Goal: Find specific page/section: Find specific page/section

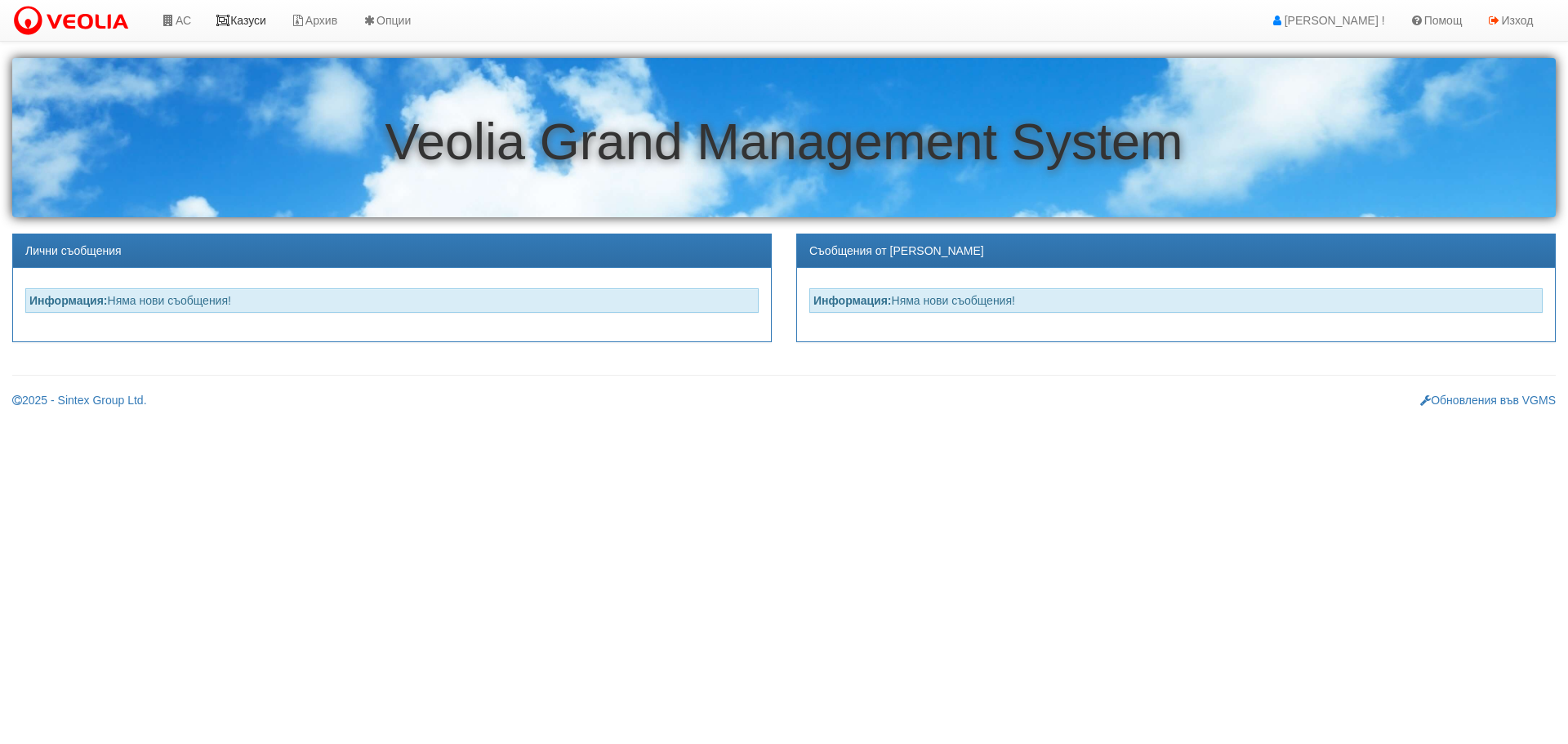
click at [249, 14] on link "Казуси" at bounding box center [240, 20] width 75 height 41
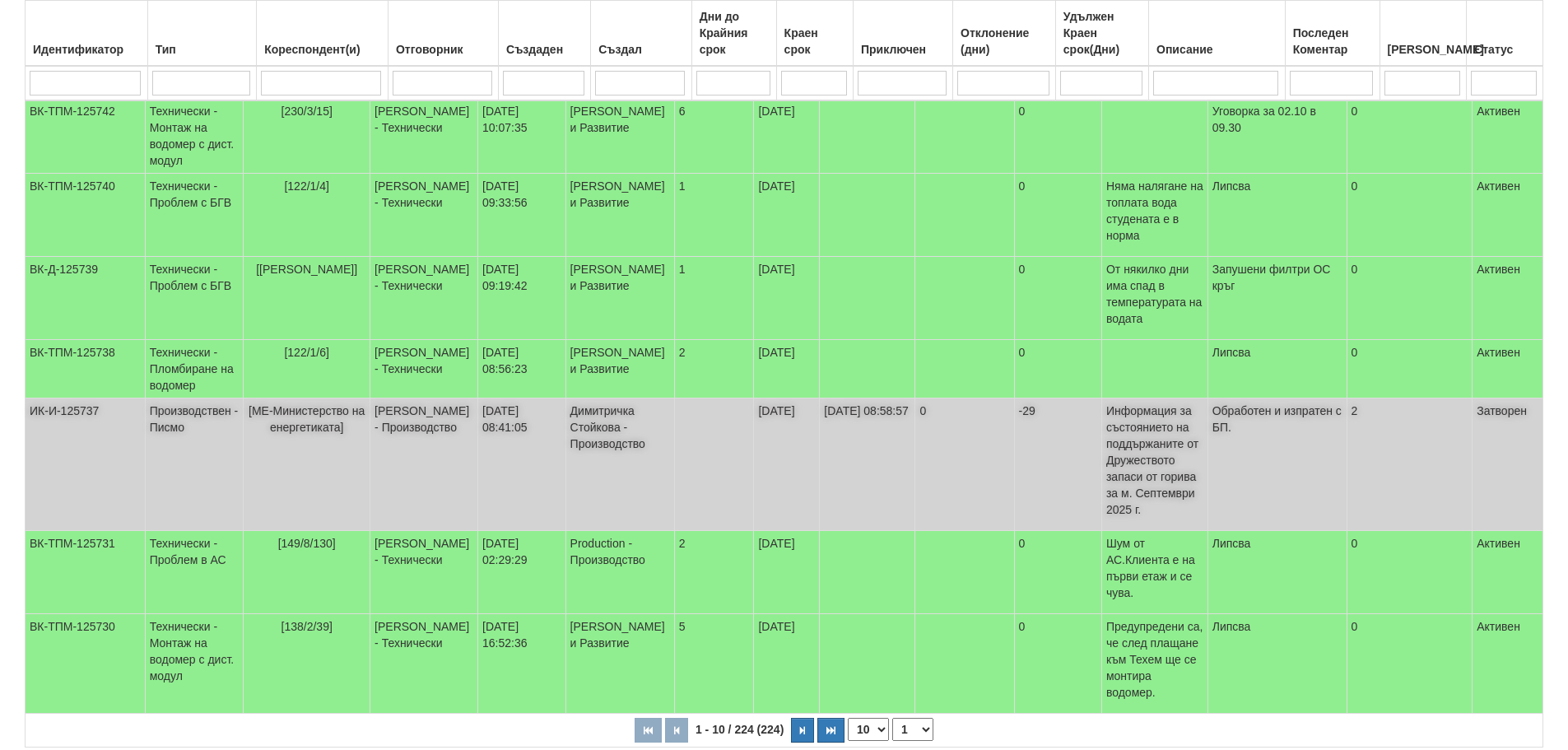
scroll to position [414, 0]
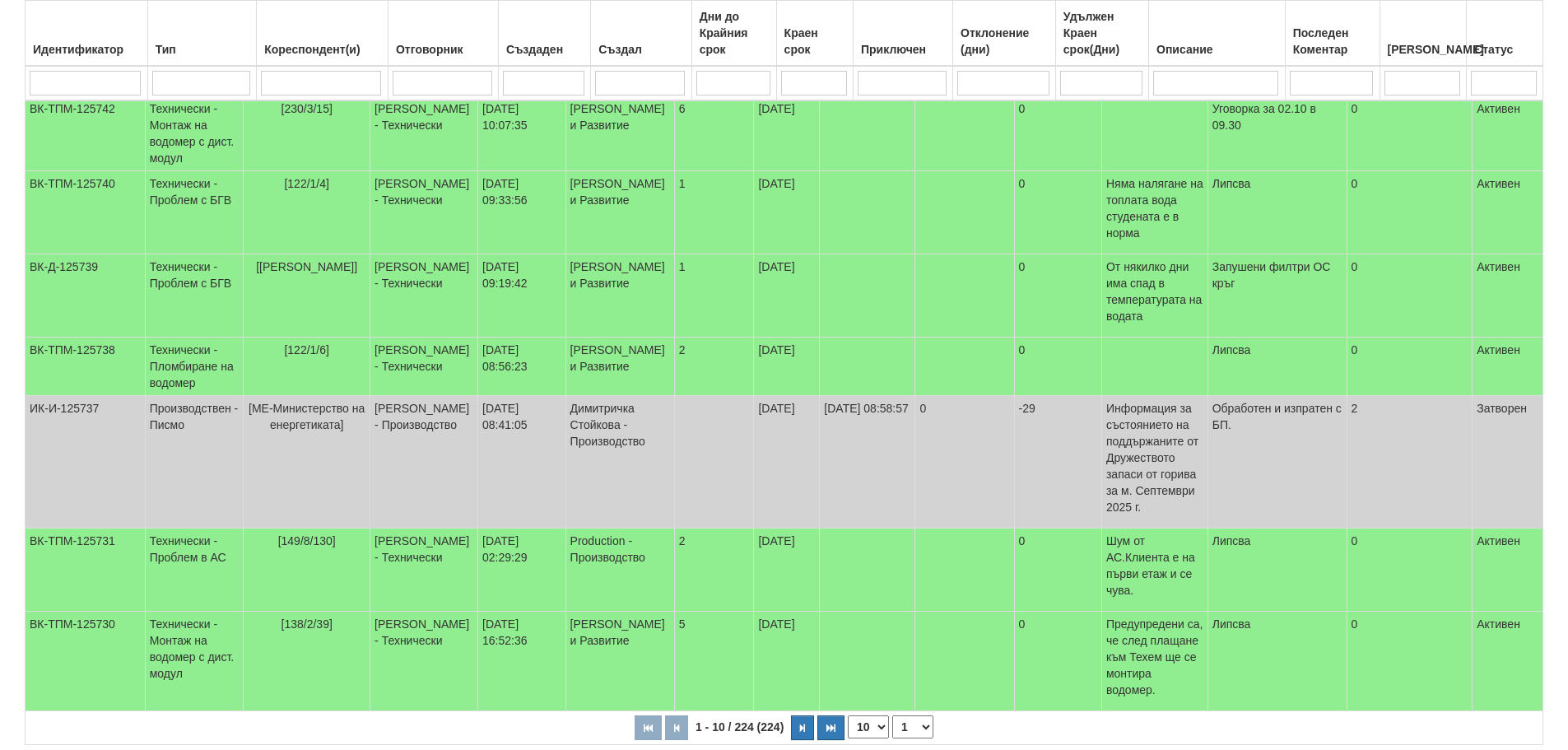
click at [920, 715] on select "1 2 3 4 5 6 10 15 20 23" at bounding box center [912, 727] width 41 height 23
click at [895, 715] on select "1 2 3 4 5 6 10 15 20 23" at bounding box center [912, 727] width 41 height 23
select select "2"
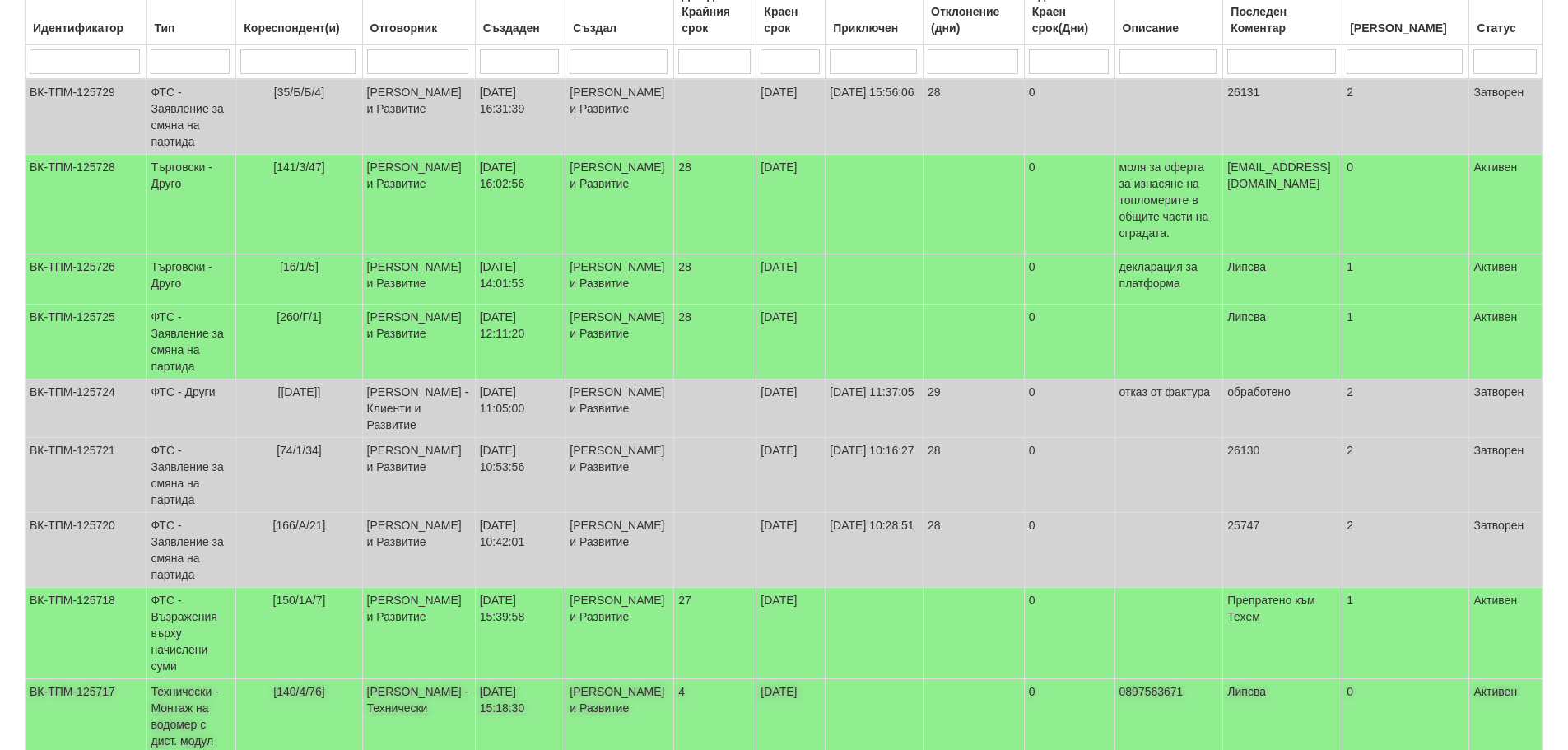
scroll to position [0, 0]
